Goal: Navigation & Orientation: Understand site structure

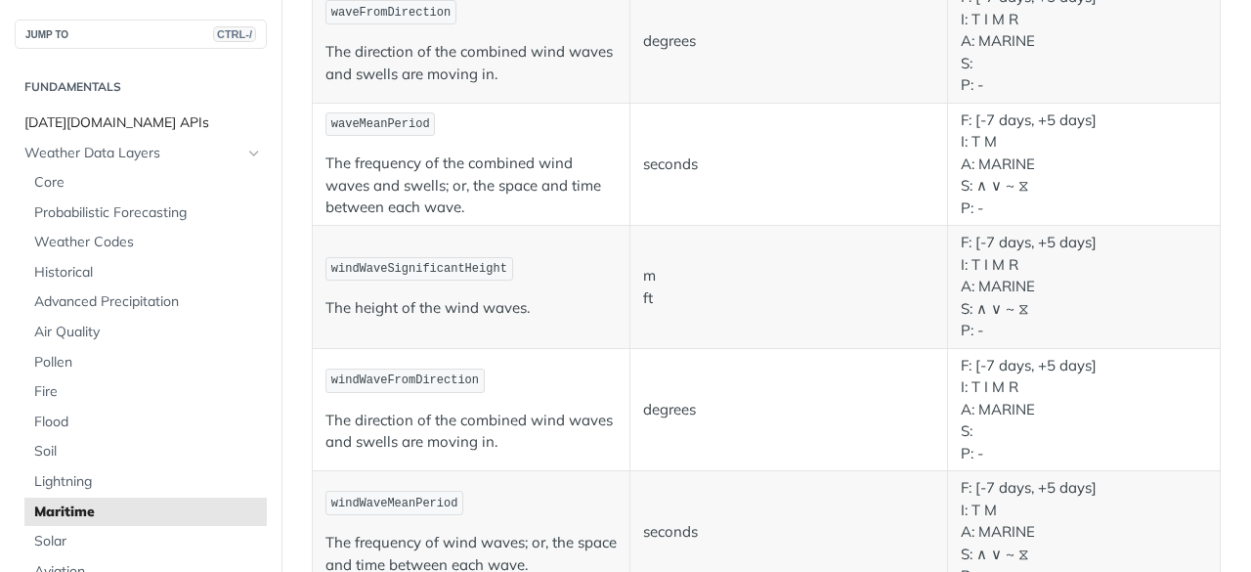
click at [88, 118] on span "[DATE][DOMAIN_NAME] APIs" at bounding box center [142, 123] width 237 height 20
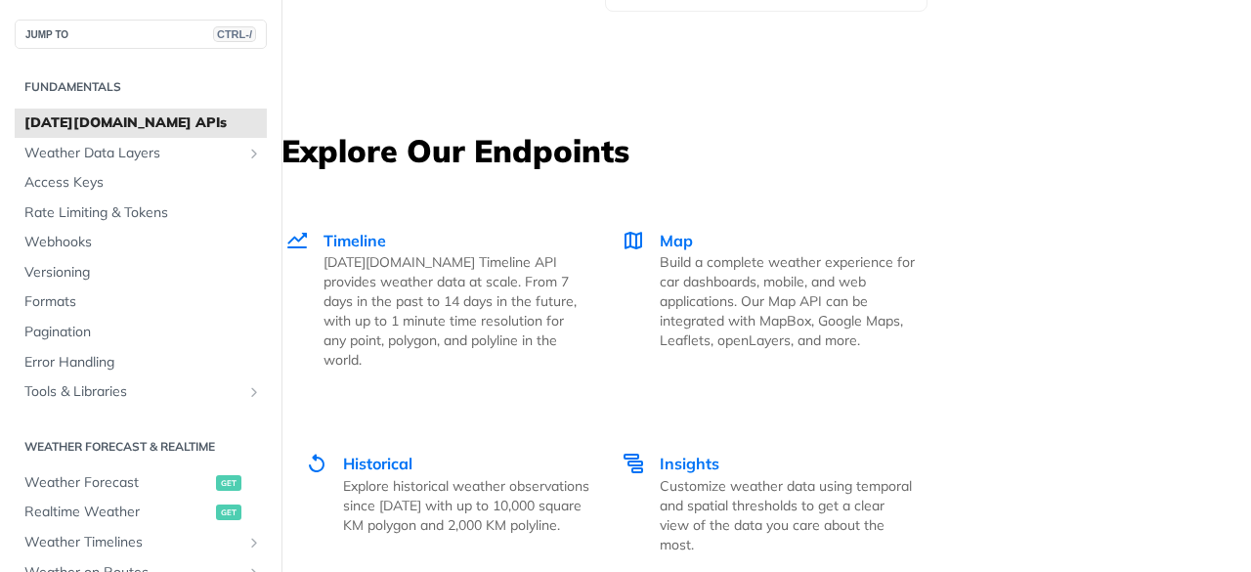
scroll to position [3428, 0]
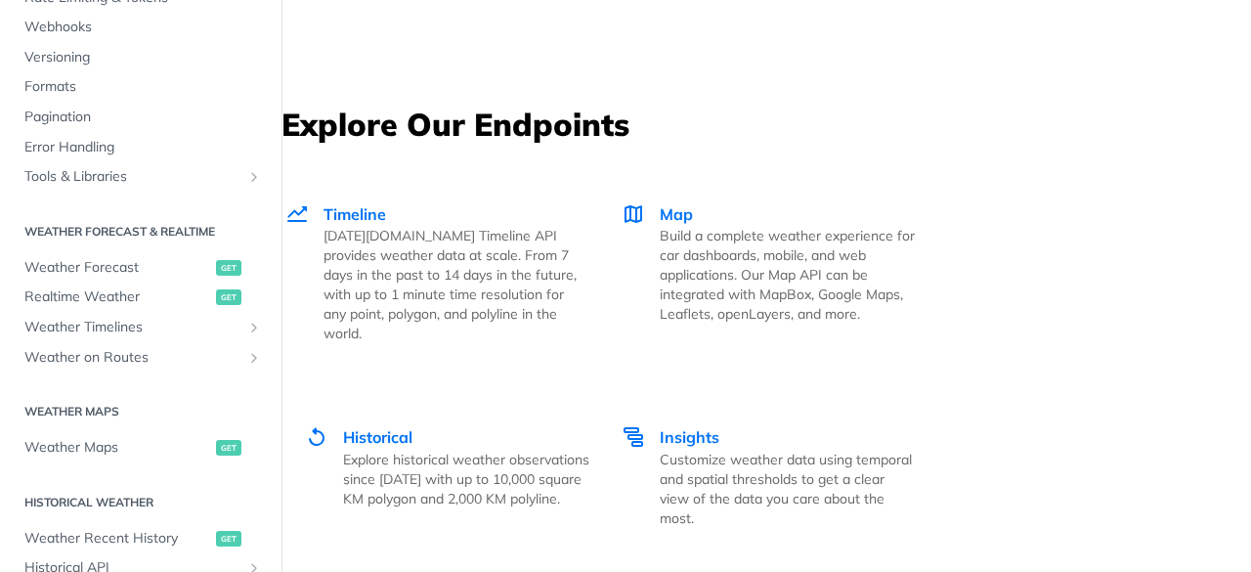
scroll to position [217, 0]
click at [92, 446] on span "Weather Maps" at bounding box center [117, 446] width 187 height 20
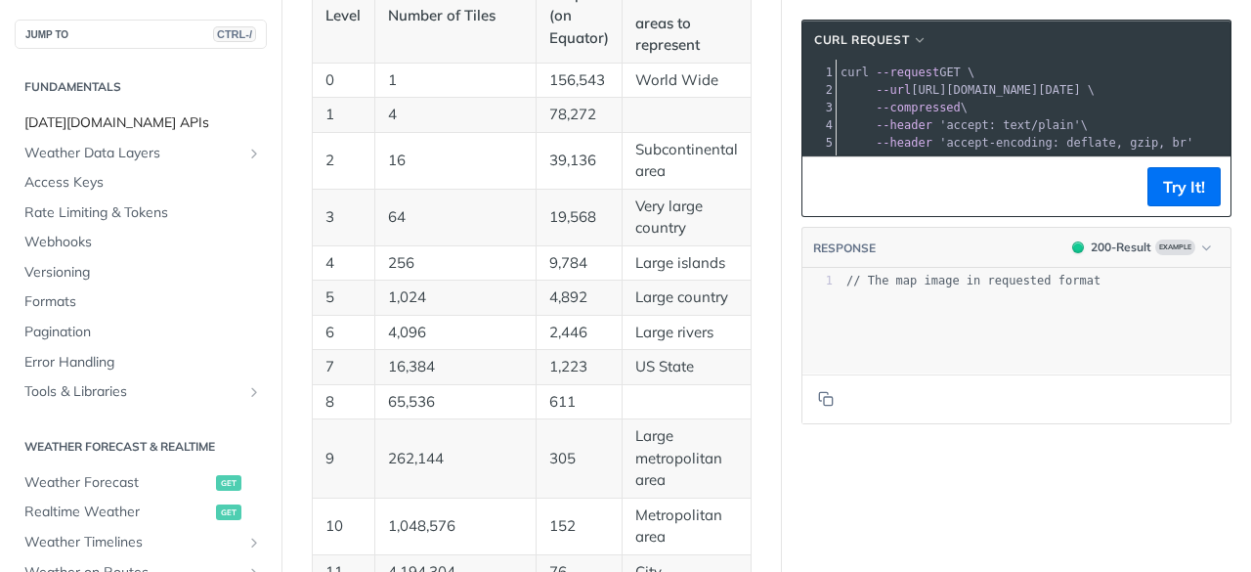
drag, startPoint x: 65, startPoint y: 121, endPoint x: 213, endPoint y: 120, distance: 148.6
click at [65, 121] on span "[DATE][DOMAIN_NAME] APIs" at bounding box center [142, 123] width 237 height 20
